Goal: Information Seeking & Learning: Stay updated

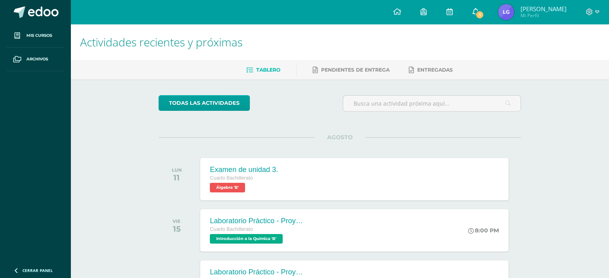
click at [487, 8] on link "1" at bounding box center [475, 12] width 26 height 24
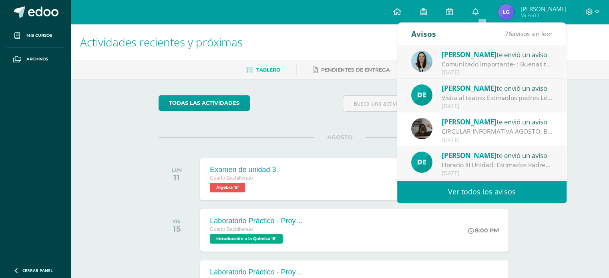
click at [493, 64] on div "Comunicado importante- : Buenas tardes estimados padres de familia, Les compart…" at bounding box center [496, 64] width 111 height 9
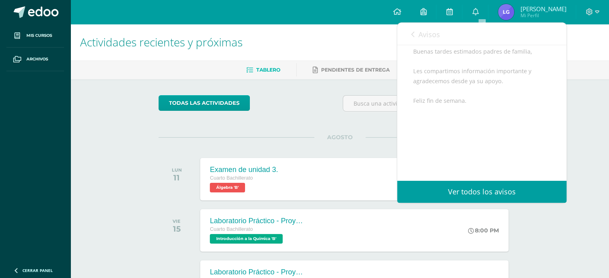
scroll to position [80, 0]
click at [410, 22] on link at bounding box center [396, 12] width 27 height 24
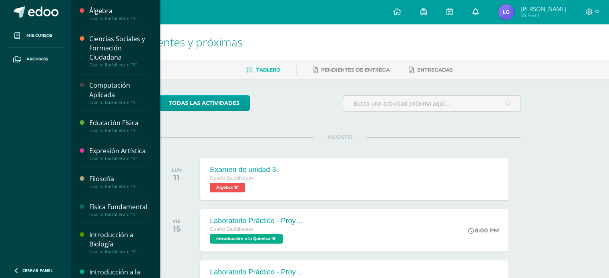
click at [486, 14] on link at bounding box center [475, 12] width 26 height 24
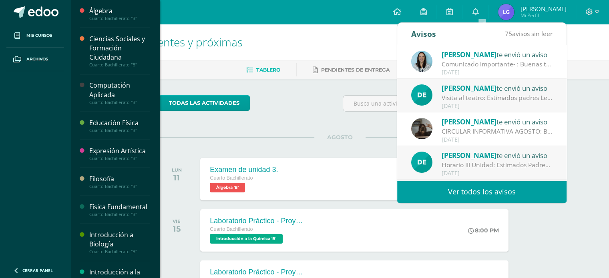
click at [496, 104] on div "[DATE]" at bounding box center [496, 106] width 111 height 7
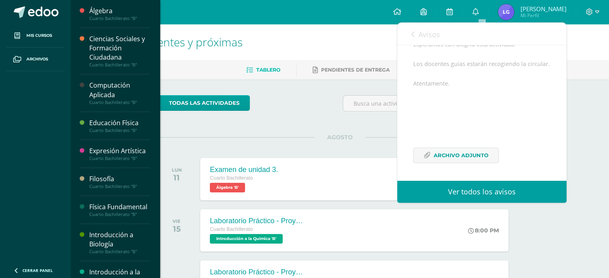
scroll to position [146, 0]
click at [418, 33] on link "Avisos" at bounding box center [425, 34] width 29 height 23
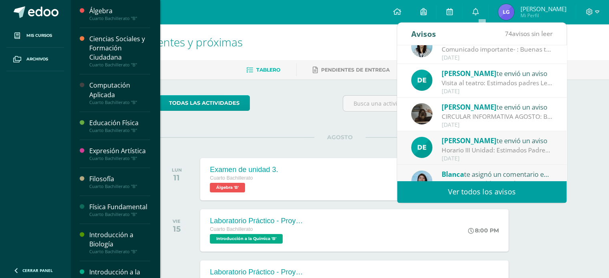
scroll to position [80, 0]
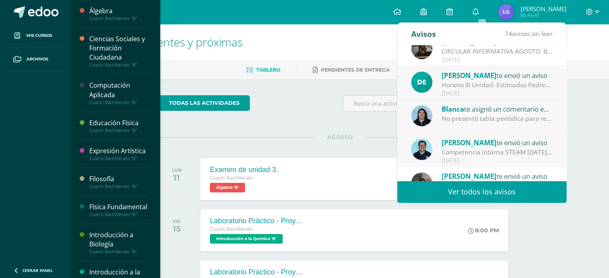
click at [491, 84] on div "Horario III Unidad: Estimados Padres de Familia, compartimos con ustedes los Cr…" at bounding box center [496, 84] width 111 height 9
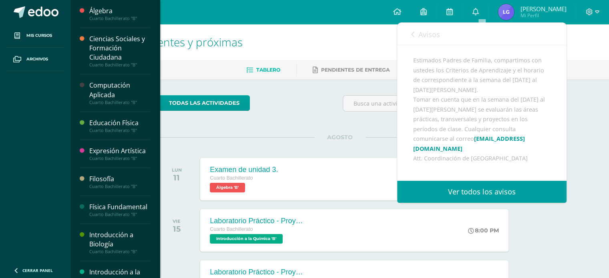
scroll to position [51, 0]
